Goal: Task Accomplishment & Management: Use online tool/utility

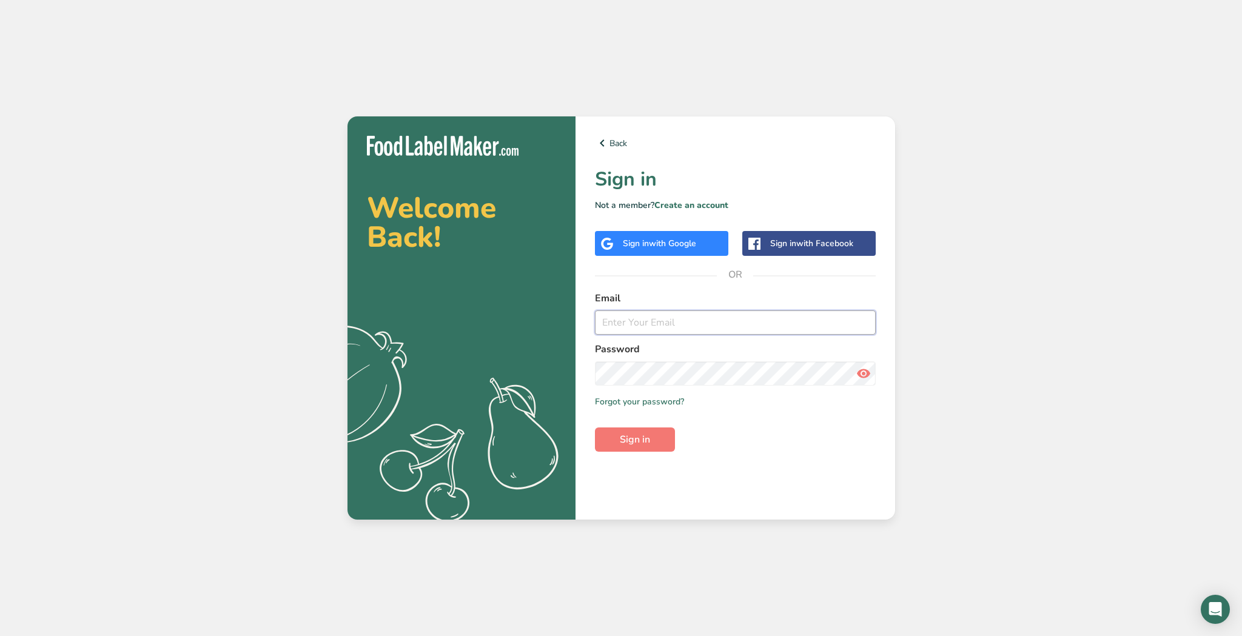
drag, startPoint x: 665, startPoint y: 329, endPoint x: 694, endPoint y: 326, distance: 28.7
click at [665, 329] on input "email" at bounding box center [735, 322] width 281 height 24
click at [694, 326] on input "email" at bounding box center [735, 322] width 281 height 24
type input "[EMAIL_ADDRESS][DOMAIN_NAME]"
click at [634, 440] on button "Sign in" at bounding box center [635, 439] width 80 height 24
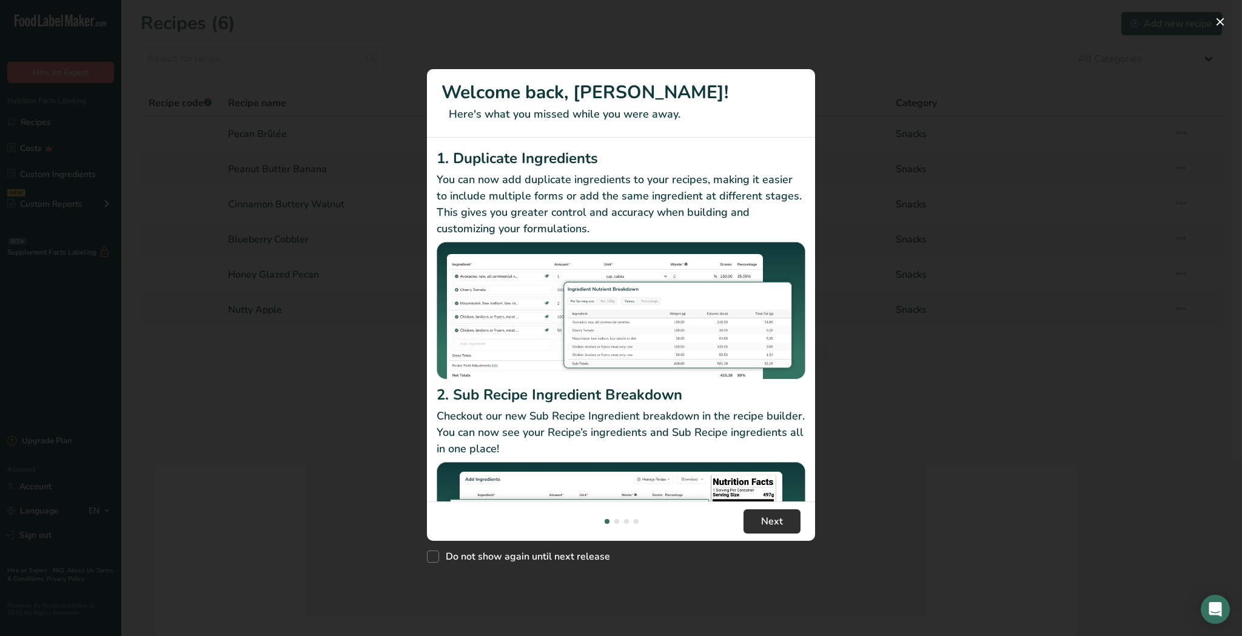
click at [775, 525] on span "Next" at bounding box center [772, 521] width 22 height 15
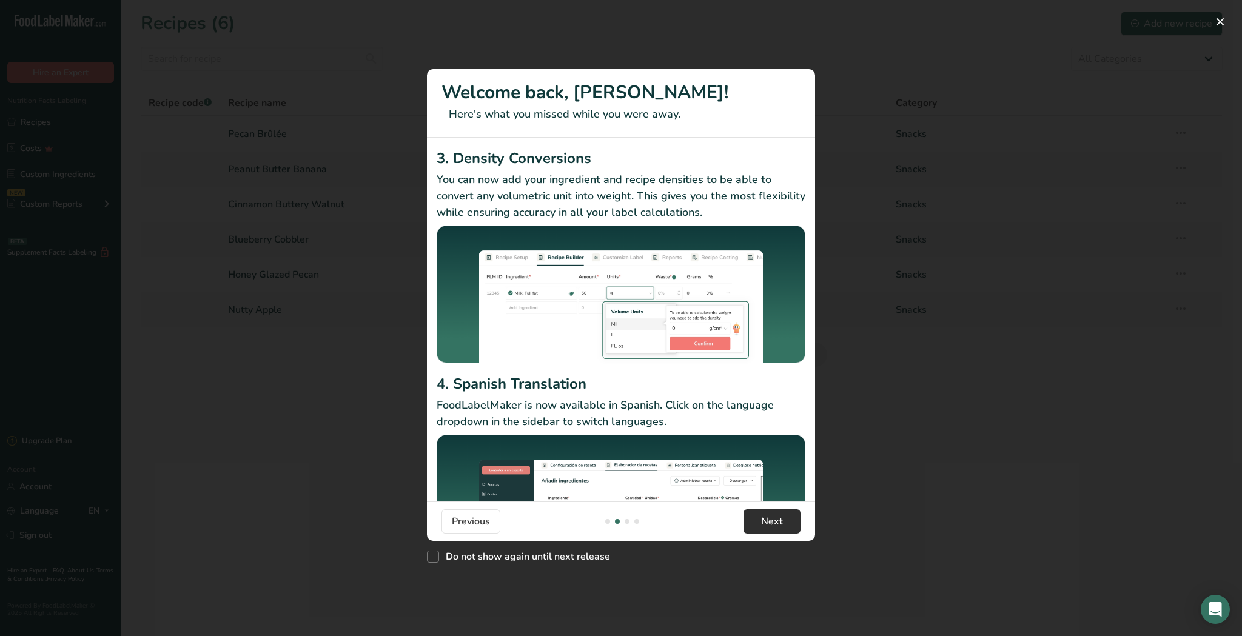
click at [775, 525] on span "Next" at bounding box center [772, 521] width 22 height 15
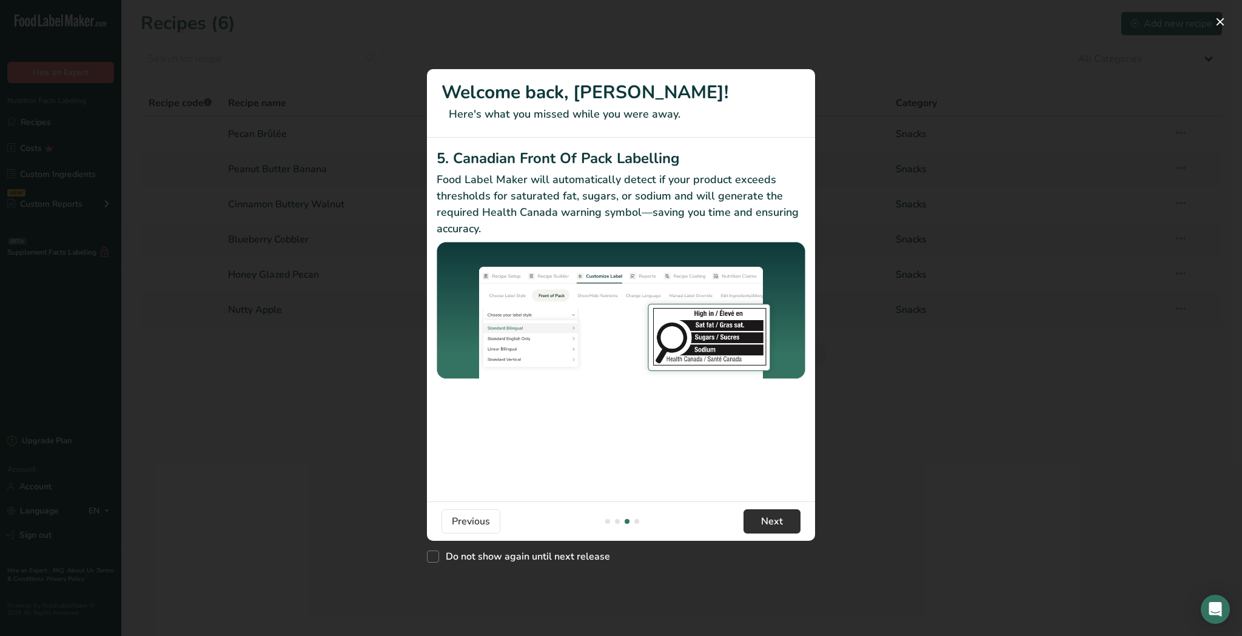
click at [775, 525] on span "Next" at bounding box center [772, 521] width 22 height 15
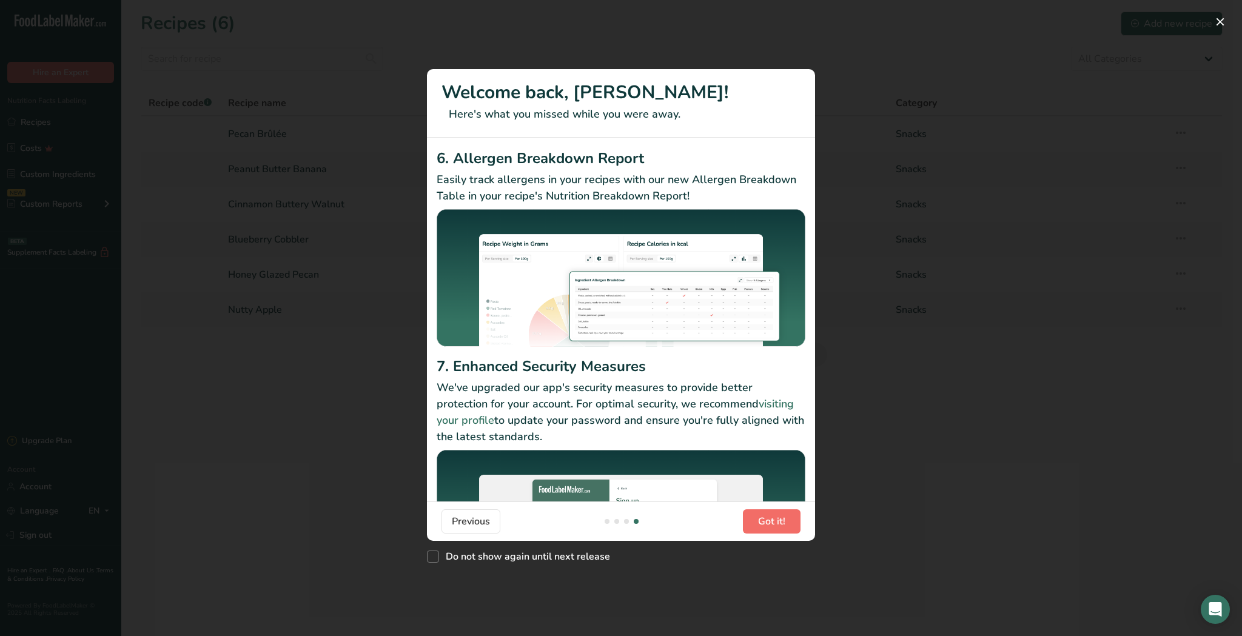
click at [775, 525] on span "Got it!" at bounding box center [771, 521] width 27 height 15
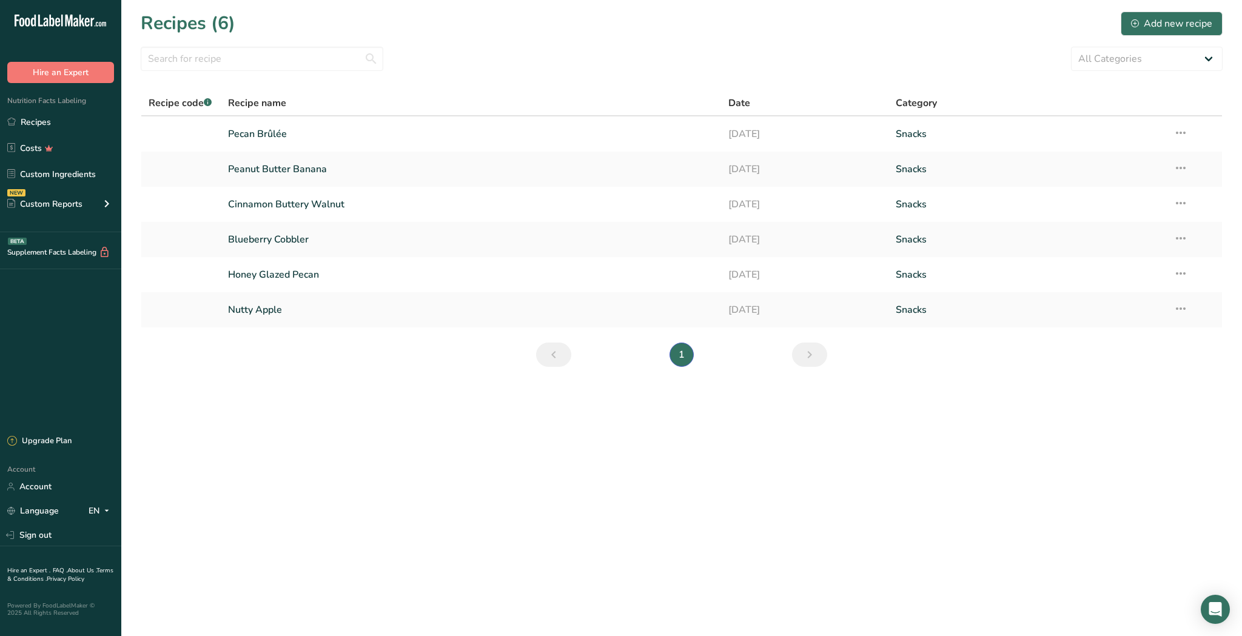
scroll to position [0, 0]
click at [286, 175] on link "Peanut Butter Banana" at bounding box center [471, 168] width 486 height 25
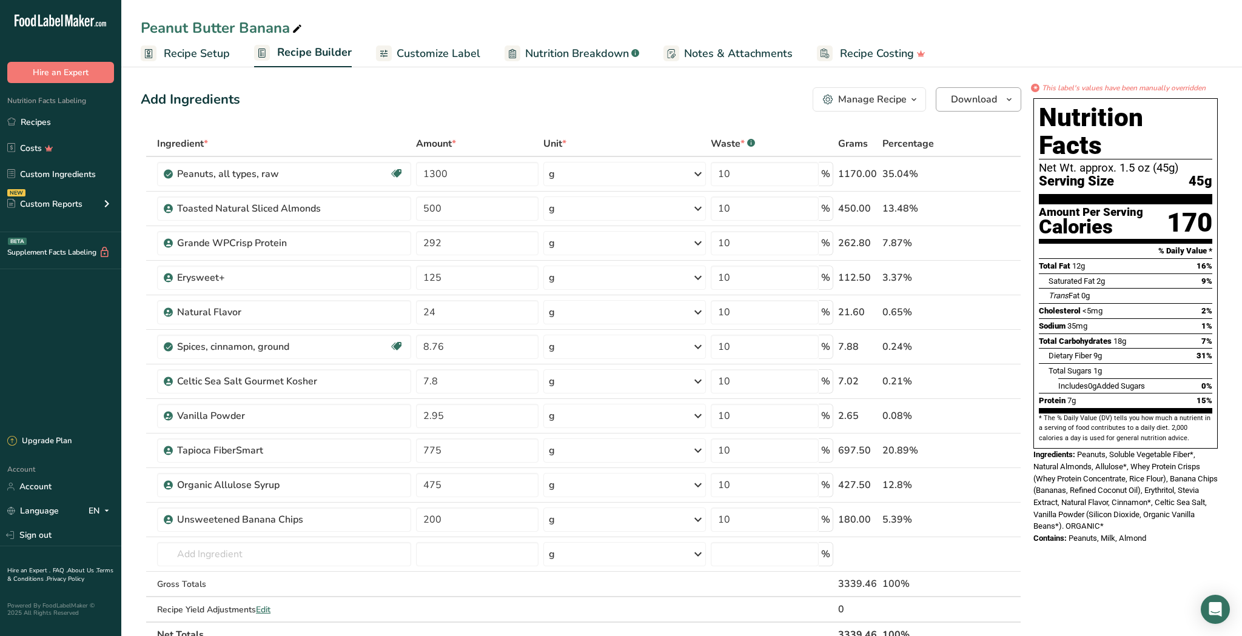
click at [974, 98] on span "Download" at bounding box center [974, 99] width 46 height 15
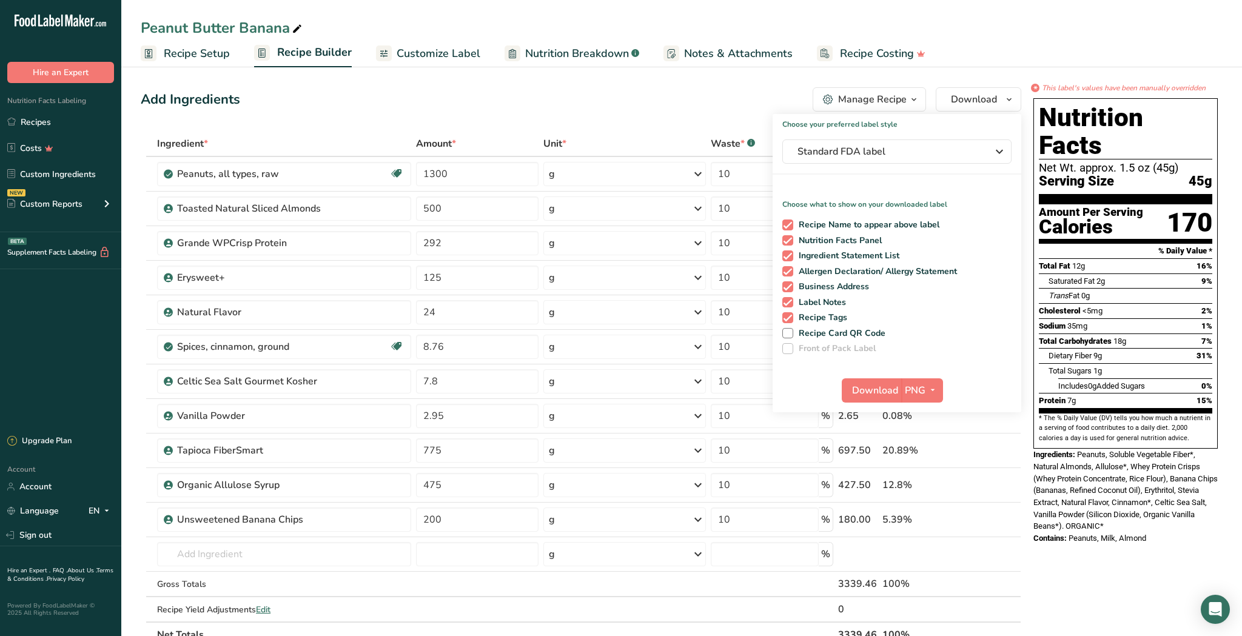
click at [795, 98] on div "Add Ingredients Manage Recipe Delete Recipe Duplicate Recipe Scale Recipe Save …" at bounding box center [581, 99] width 880 height 24
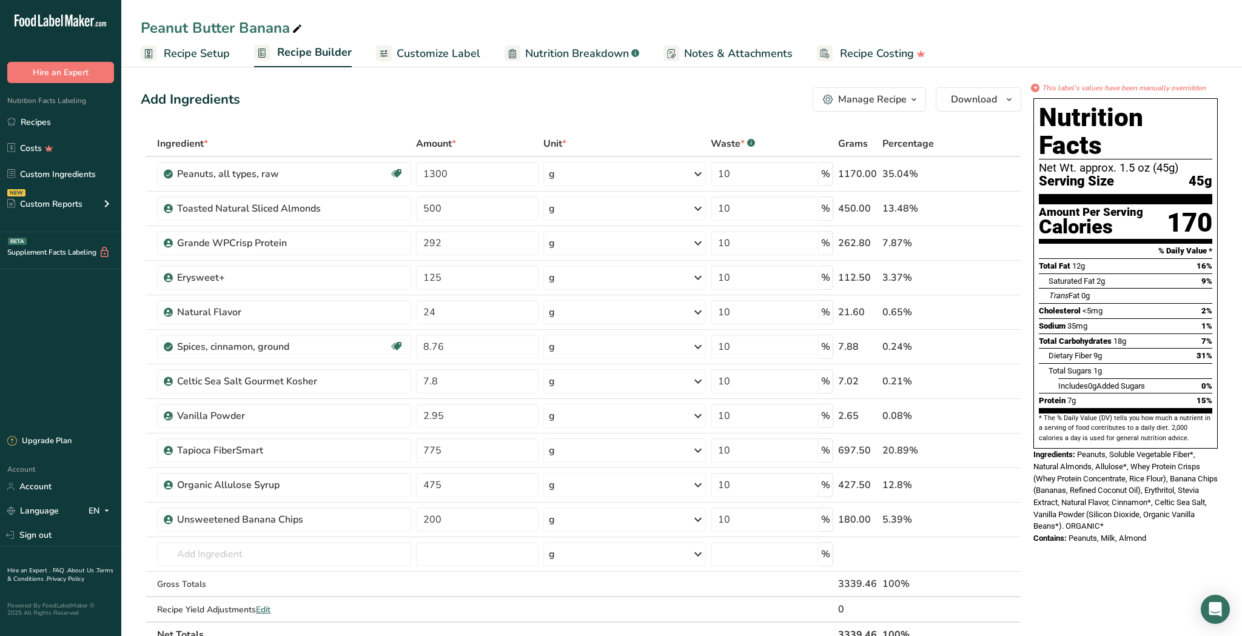
click at [893, 98] on div "Manage Recipe" at bounding box center [872, 99] width 69 height 15
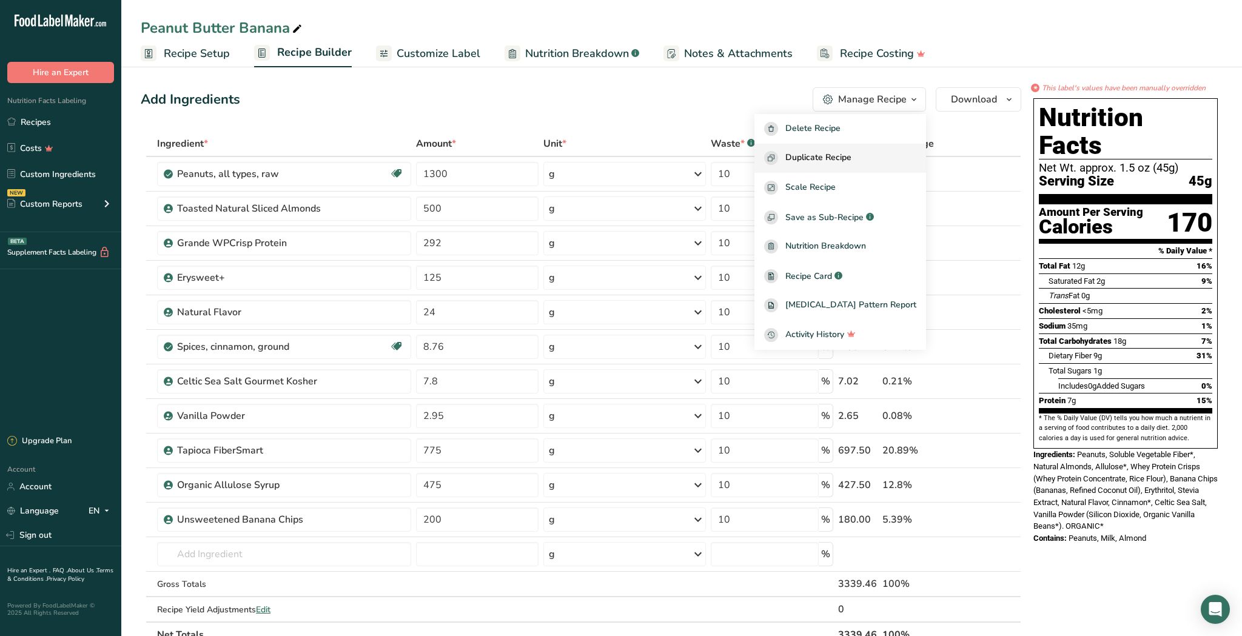
click at [874, 158] on div "Duplicate Recipe" at bounding box center [840, 158] width 152 height 14
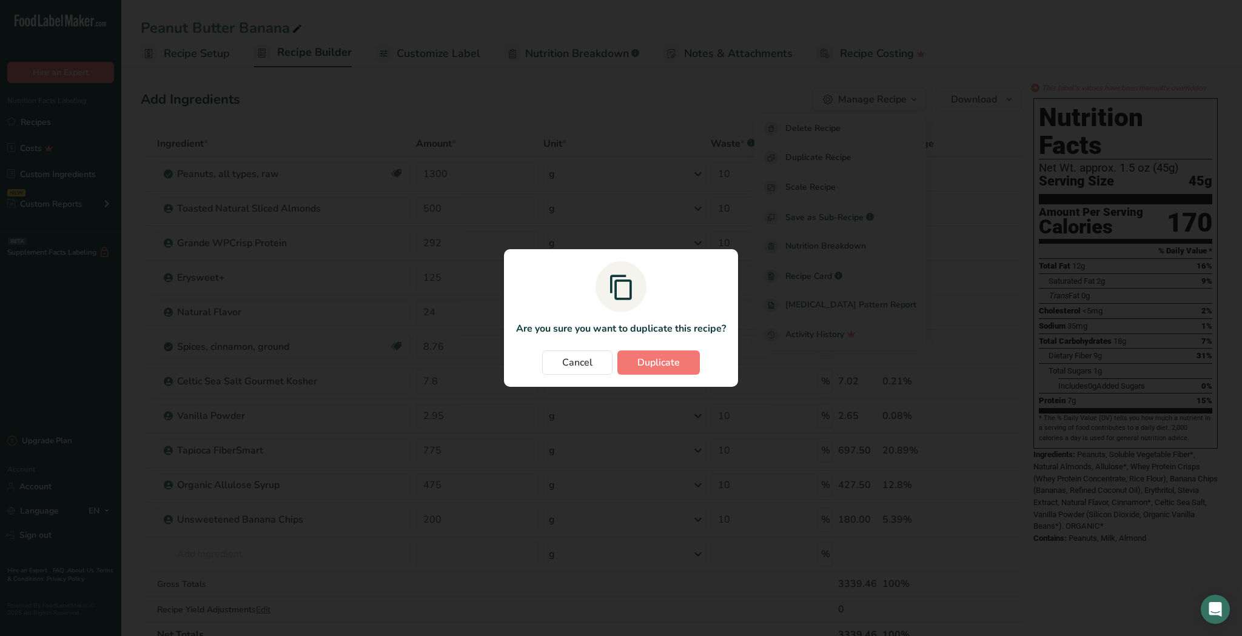
drag, startPoint x: 597, startPoint y: 365, endPoint x: 632, endPoint y: 327, distance: 51.9
click at [597, 365] on button "Cancel" at bounding box center [577, 362] width 70 height 24
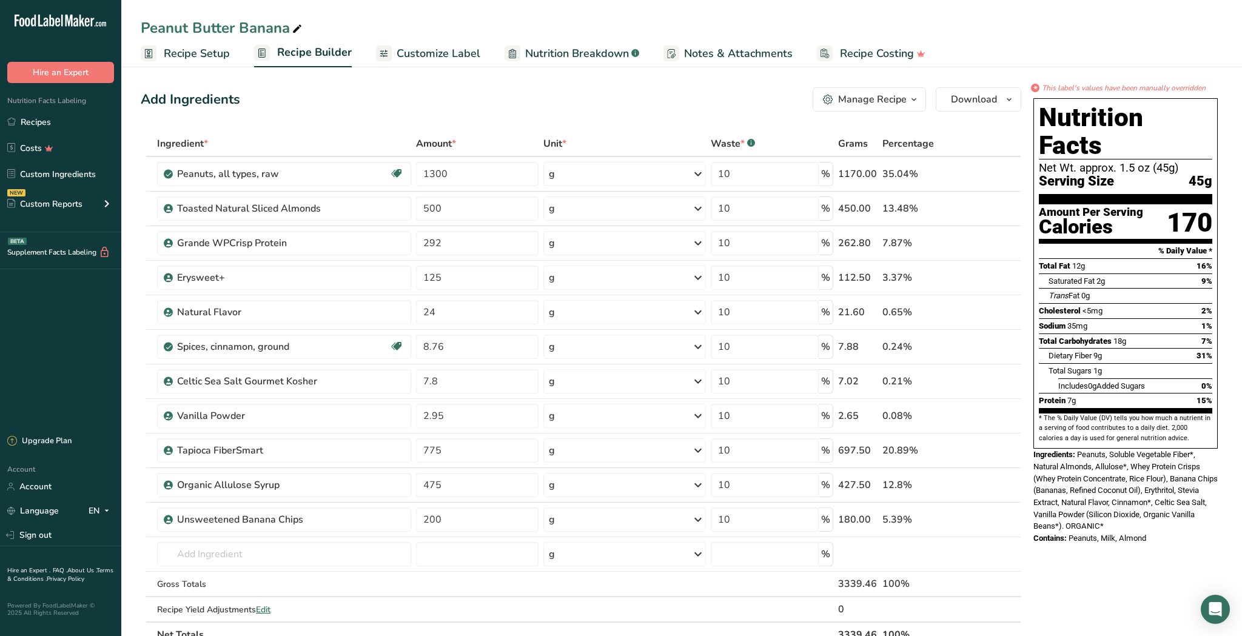
click at [875, 96] on div "Manage Recipe" at bounding box center [872, 99] width 69 height 15
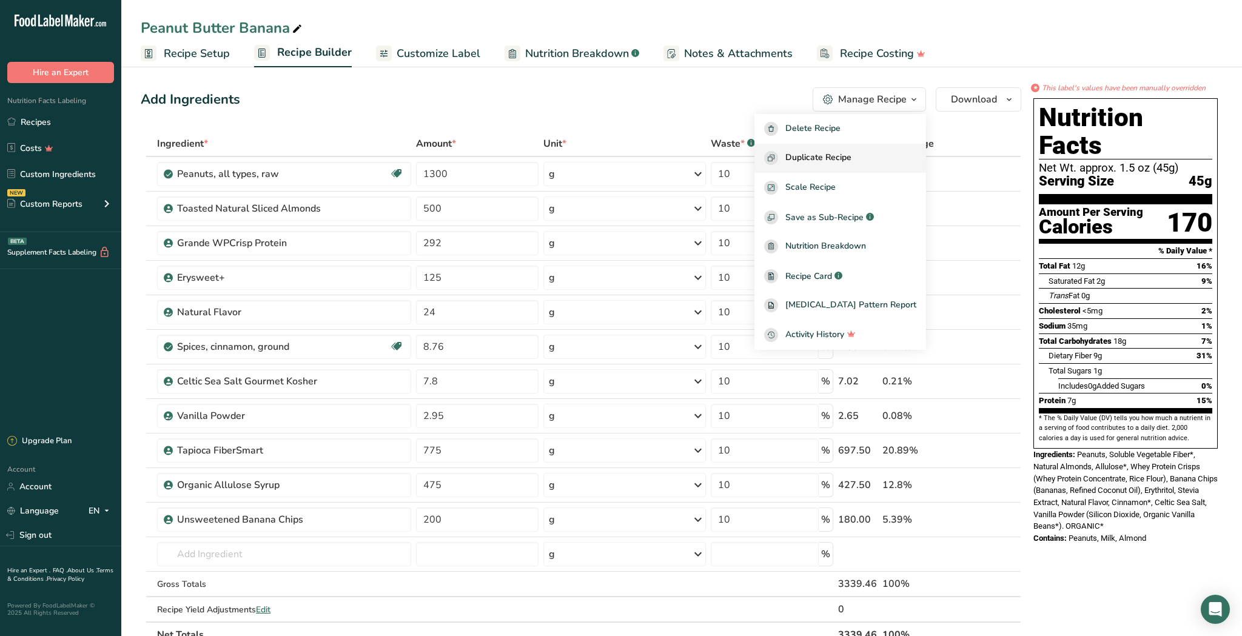
click at [851, 156] on span "Duplicate Recipe" at bounding box center [818, 158] width 66 height 14
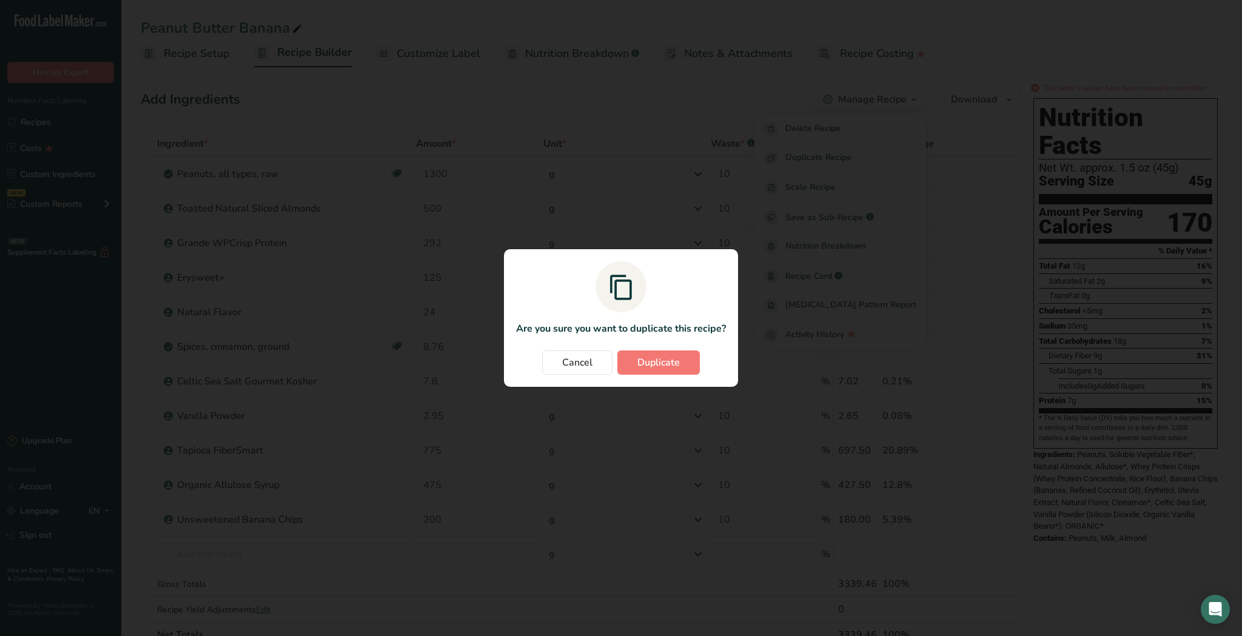
drag, startPoint x: 592, startPoint y: 366, endPoint x: 732, endPoint y: 224, distance: 199.4
click at [592, 365] on span "Cancel" at bounding box center [577, 362] width 30 height 15
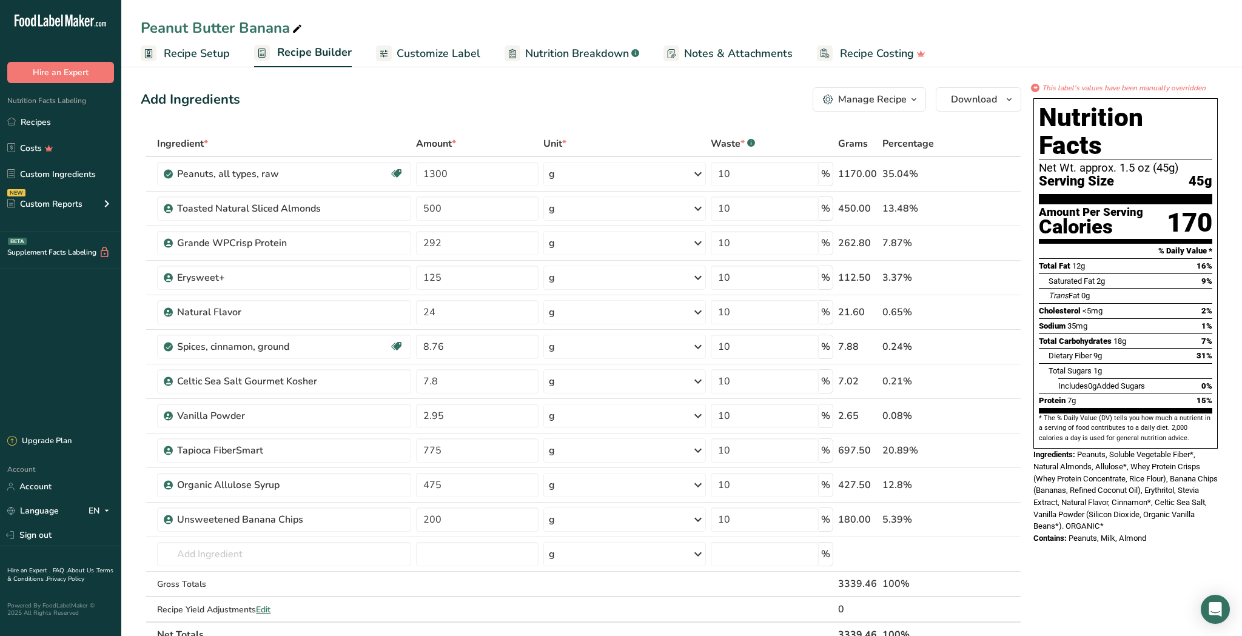
click at [900, 103] on div "Manage Recipe" at bounding box center [872, 99] width 69 height 15
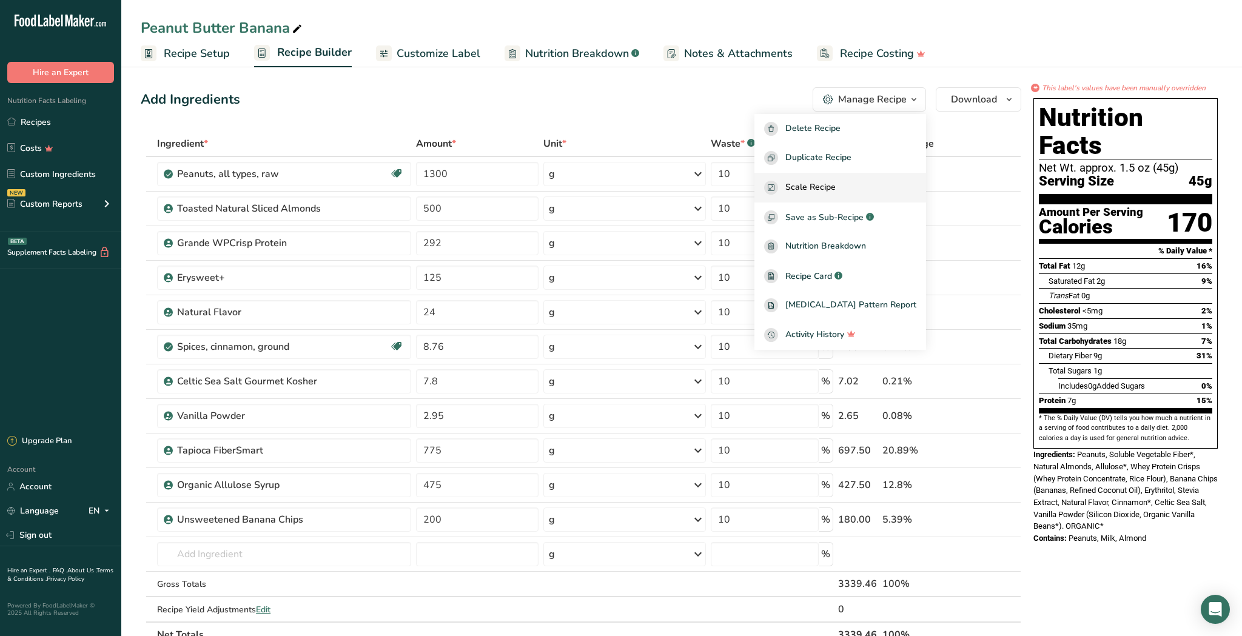
click at [836, 183] on span "Scale Recipe" at bounding box center [810, 188] width 50 height 14
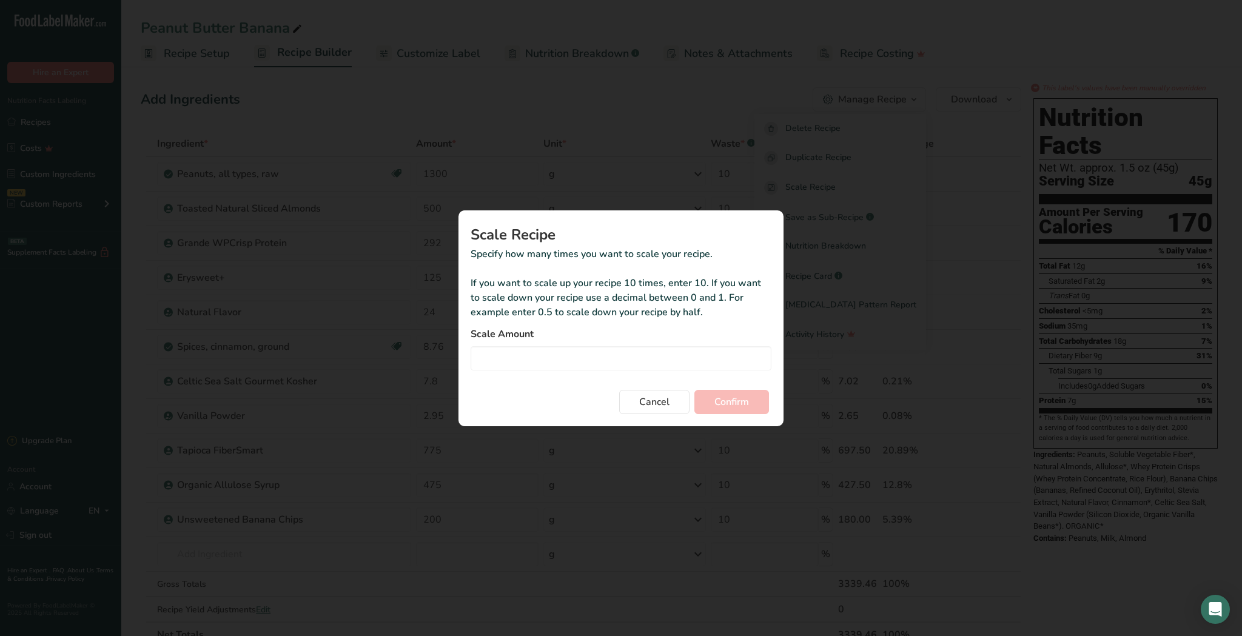
drag, startPoint x: 660, startPoint y: 395, endPoint x: 745, endPoint y: 212, distance: 201.8
click at [660, 395] on span "Cancel" at bounding box center [654, 402] width 30 height 15
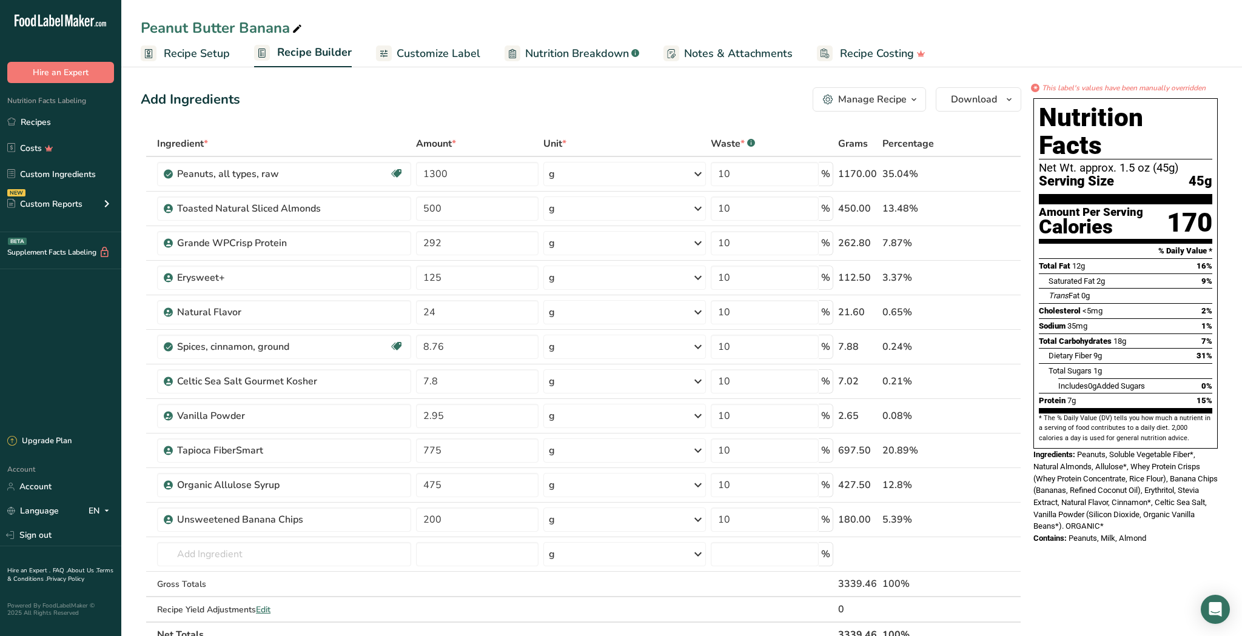
click at [853, 95] on div "Manage Recipe" at bounding box center [872, 99] width 69 height 15
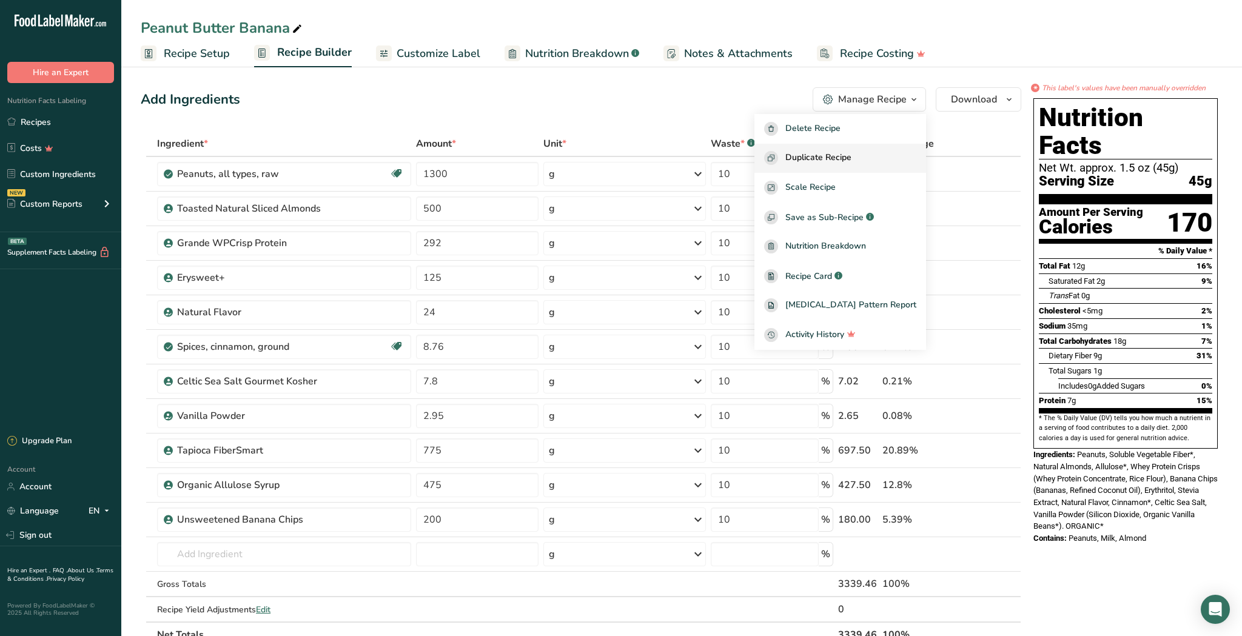
click at [851, 155] on span "Duplicate Recipe" at bounding box center [818, 158] width 66 height 14
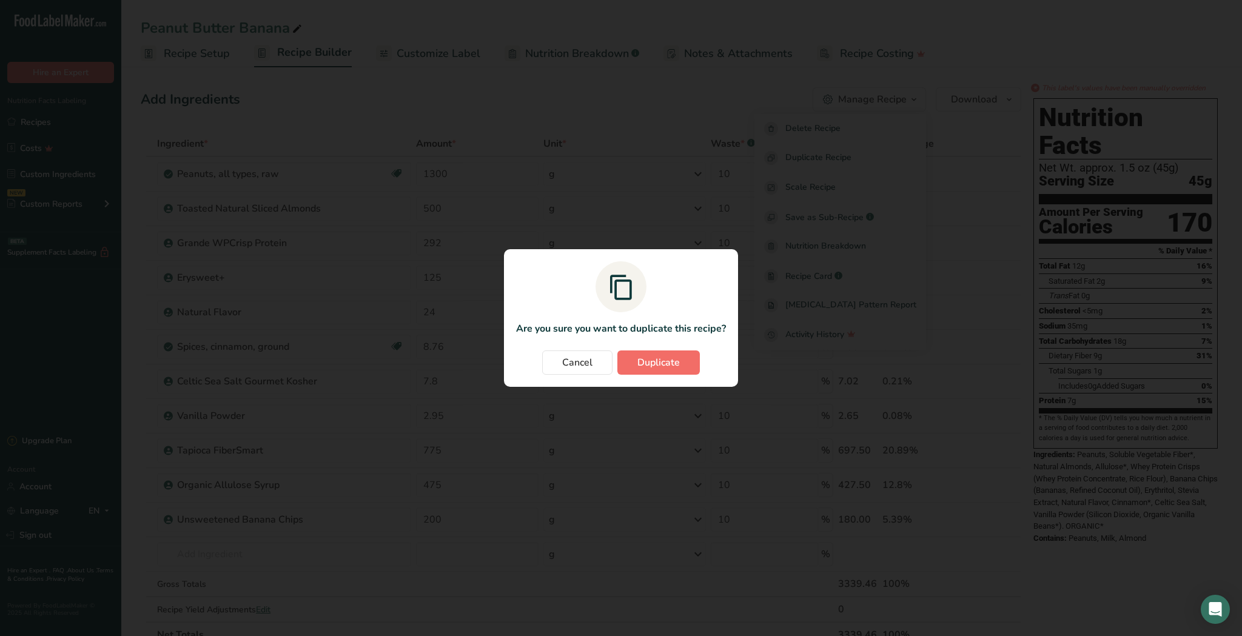
click at [643, 361] on span "Duplicate" at bounding box center [658, 362] width 42 height 15
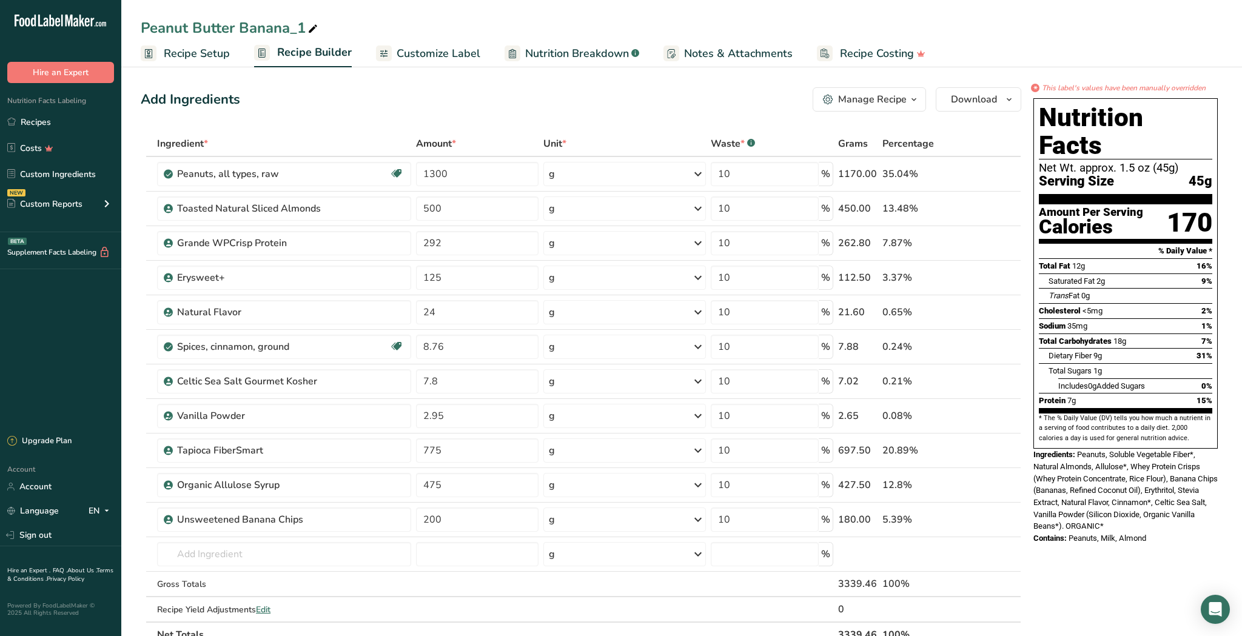
click at [899, 102] on div "Manage Recipe" at bounding box center [872, 99] width 69 height 15
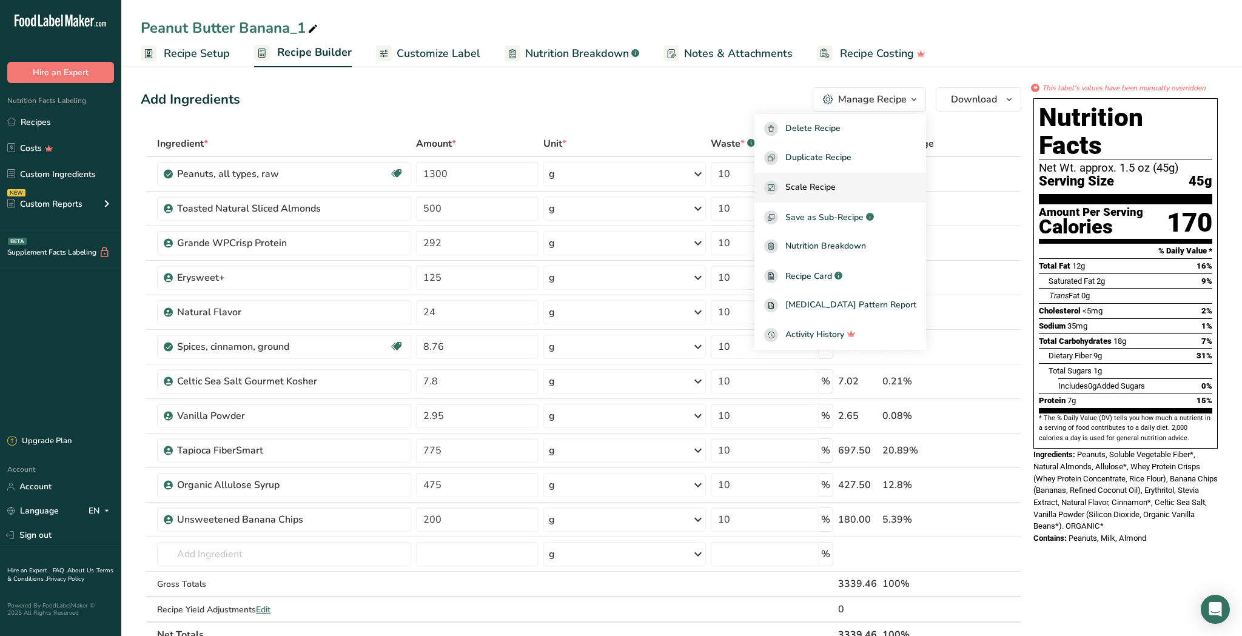
click at [859, 192] on div "Scale Recipe" at bounding box center [840, 188] width 152 height 14
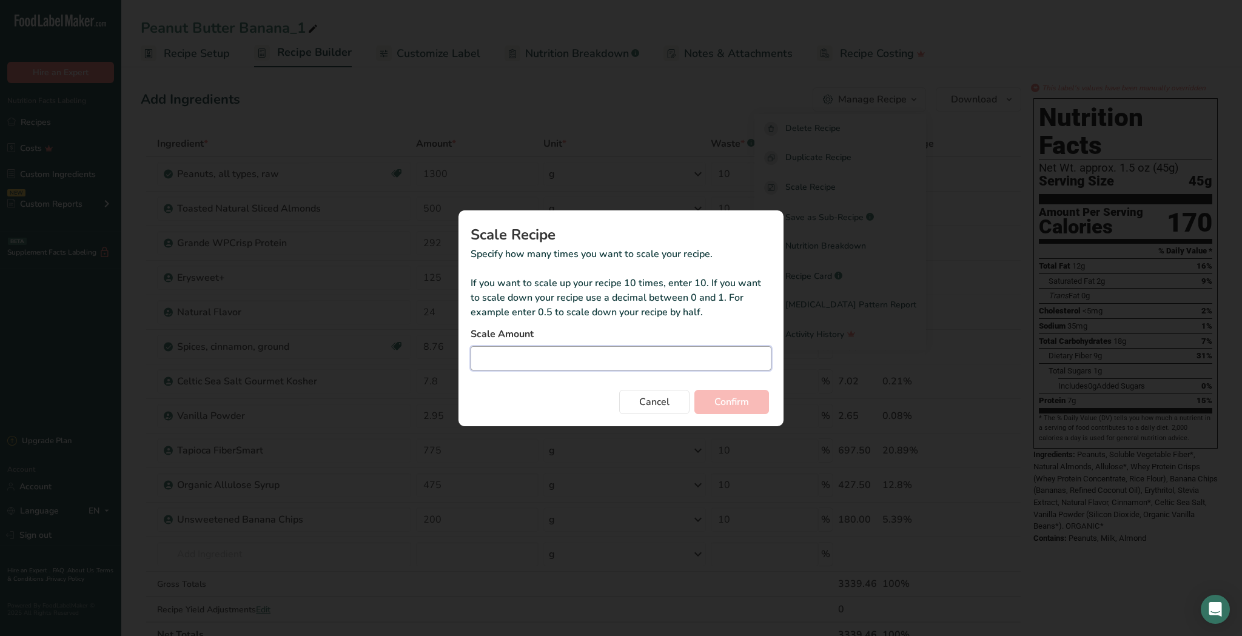
click at [568, 346] on input "Duplicate recipe modal" at bounding box center [621, 358] width 301 height 24
type input "0.25"
click at [784, 401] on div "Scale Recipe Specify how many times you want to scale your recipe. If you want …" at bounding box center [621, 318] width 364 height 255
click at [753, 405] on button "Confirm" at bounding box center [731, 402] width 75 height 24
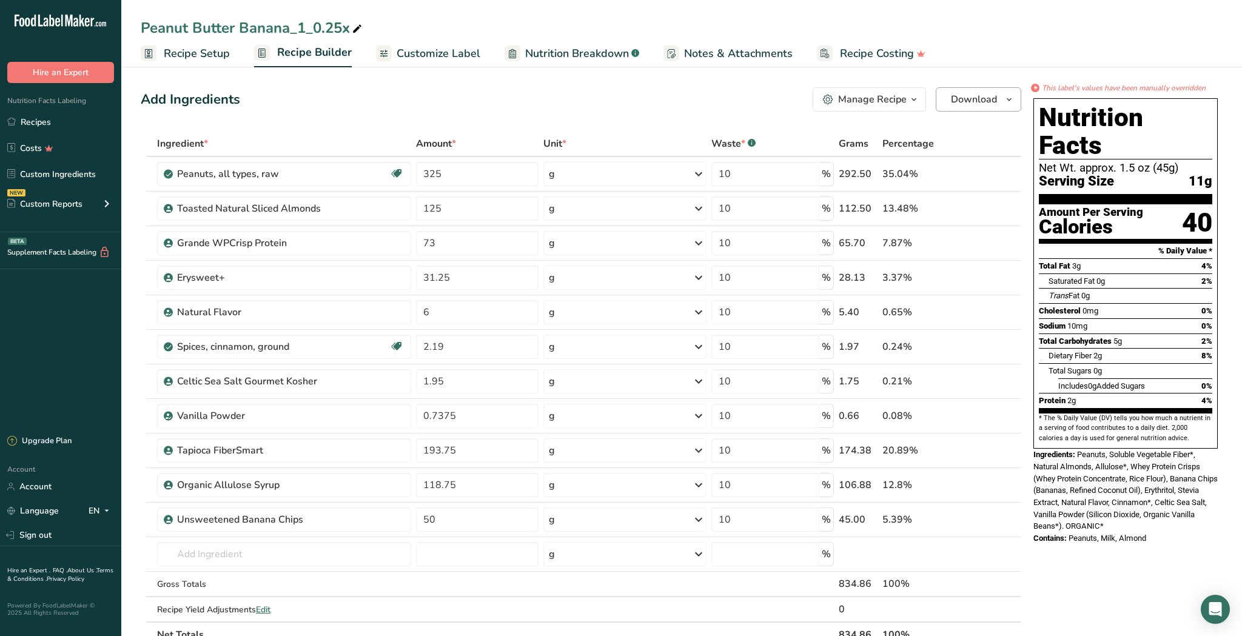
click at [972, 100] on span "Download" at bounding box center [974, 99] width 46 height 15
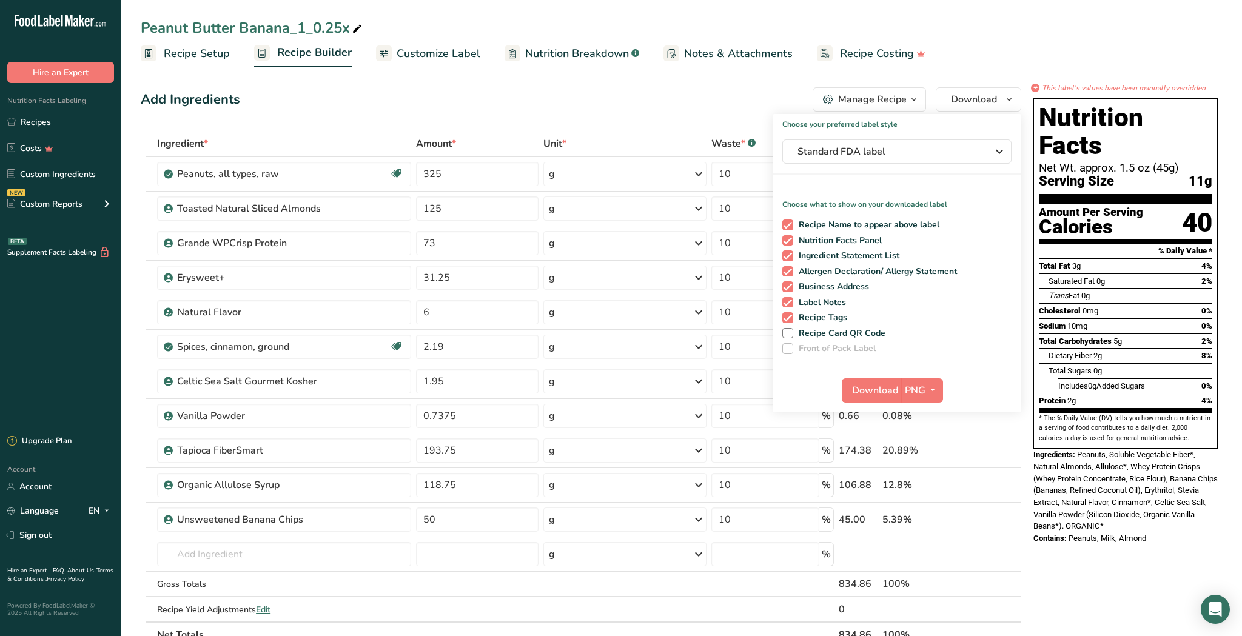
click at [872, 96] on div "Manage Recipe" at bounding box center [872, 99] width 69 height 15
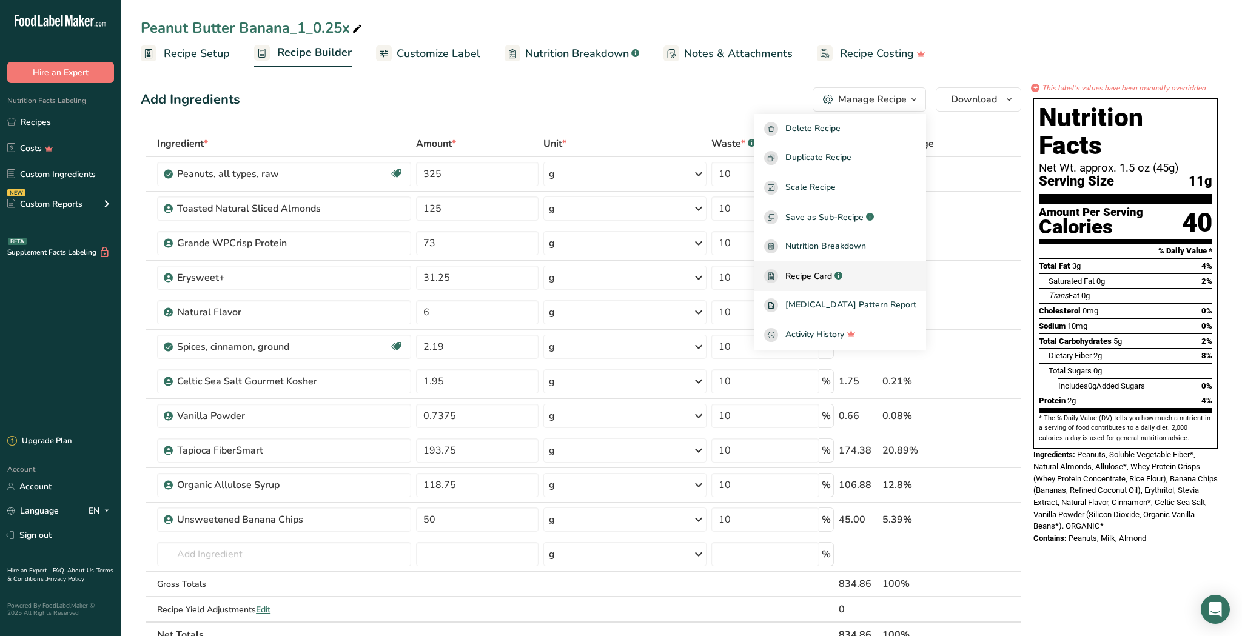
click at [874, 277] on div "Recipe Card .a-a{fill:#347362;}.b-a{fill:#fff;}" at bounding box center [840, 276] width 152 height 14
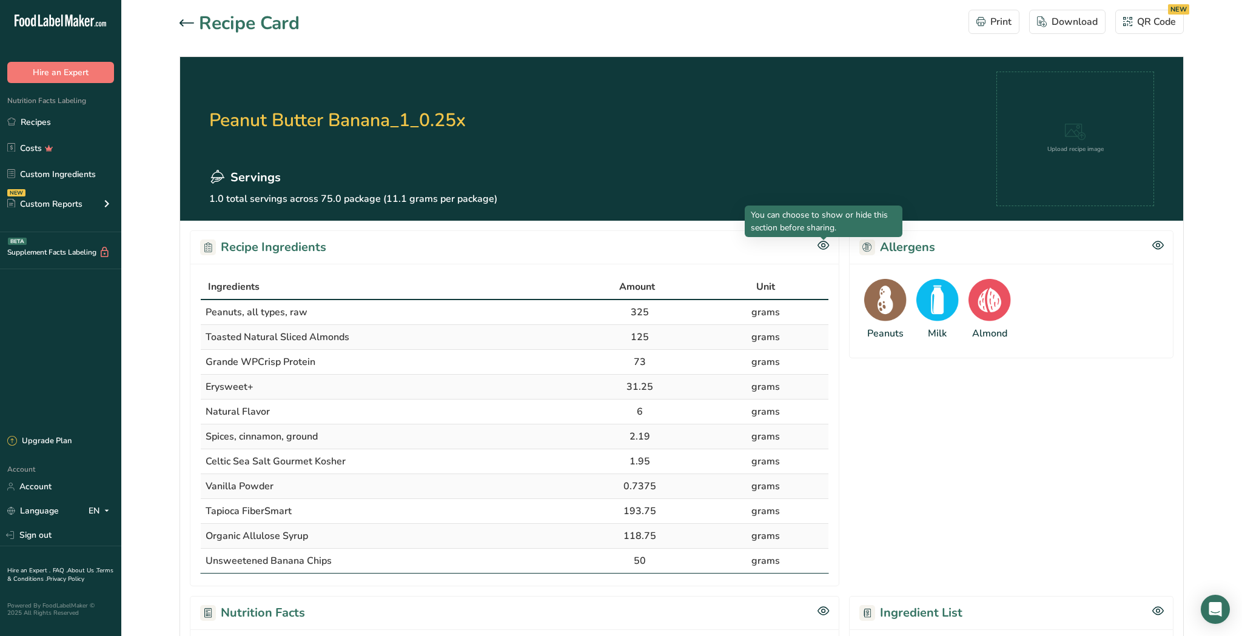
click at [820, 245] on icon at bounding box center [823, 245] width 12 height 10
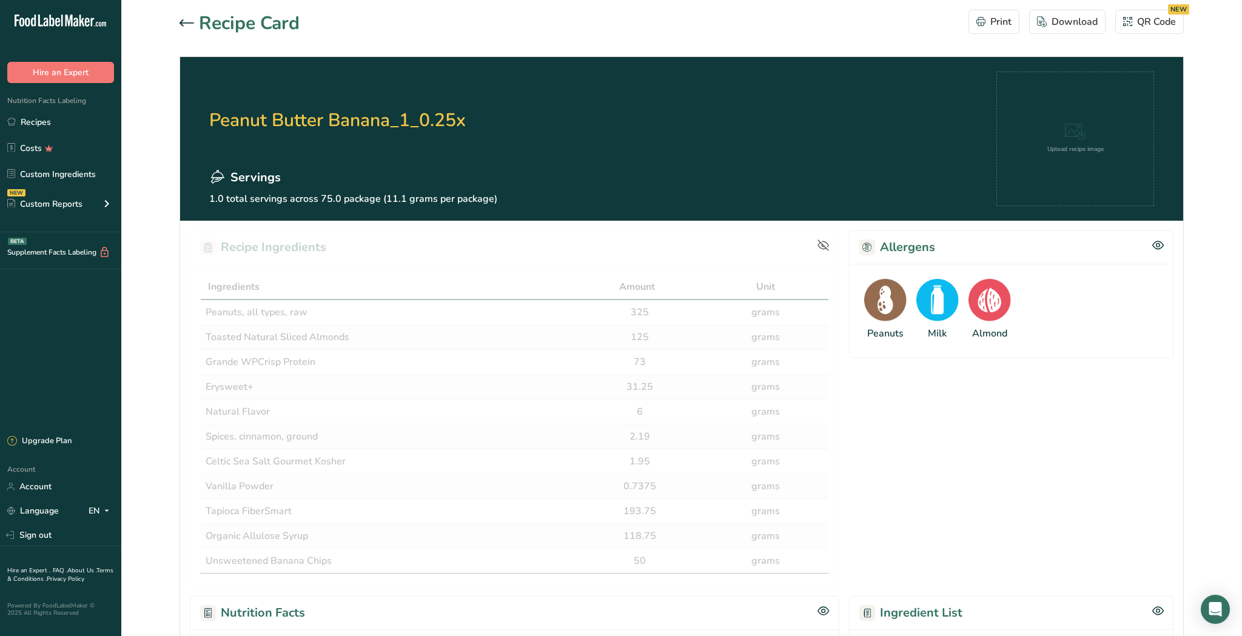
click at [820, 243] on icon at bounding box center [823, 245] width 11 height 8
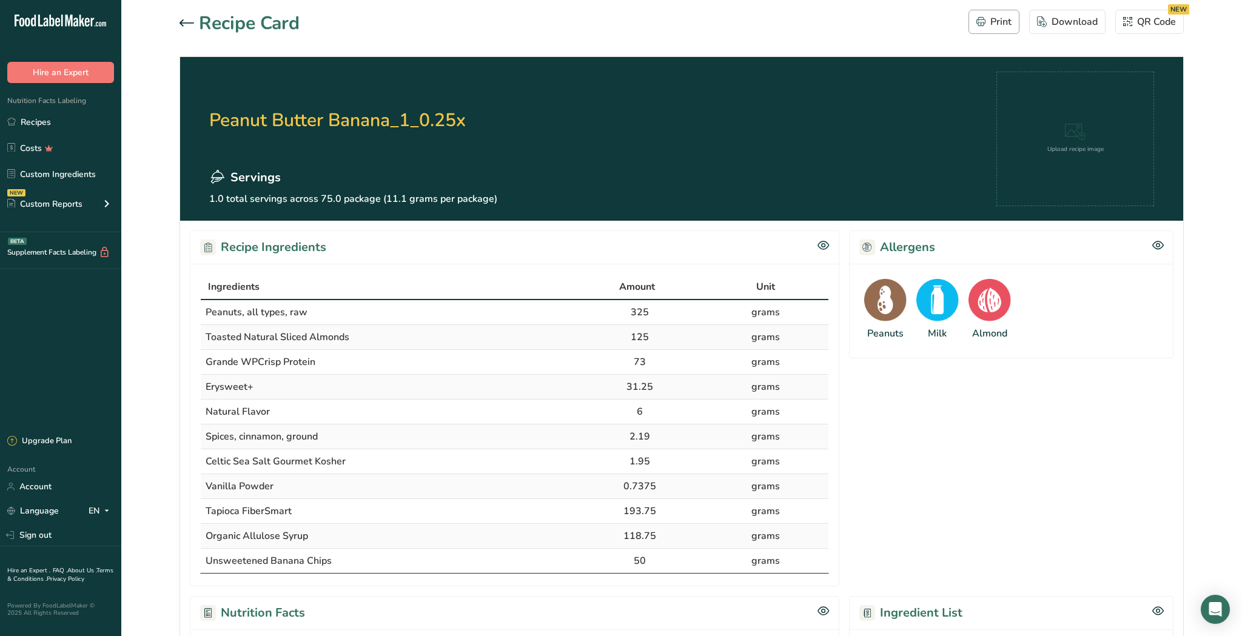
click at [983, 19] on icon "button" at bounding box center [980, 21] width 9 height 9
click at [1078, 23] on div "Download" at bounding box center [1067, 22] width 61 height 15
